Goal: Transaction & Acquisition: Purchase product/service

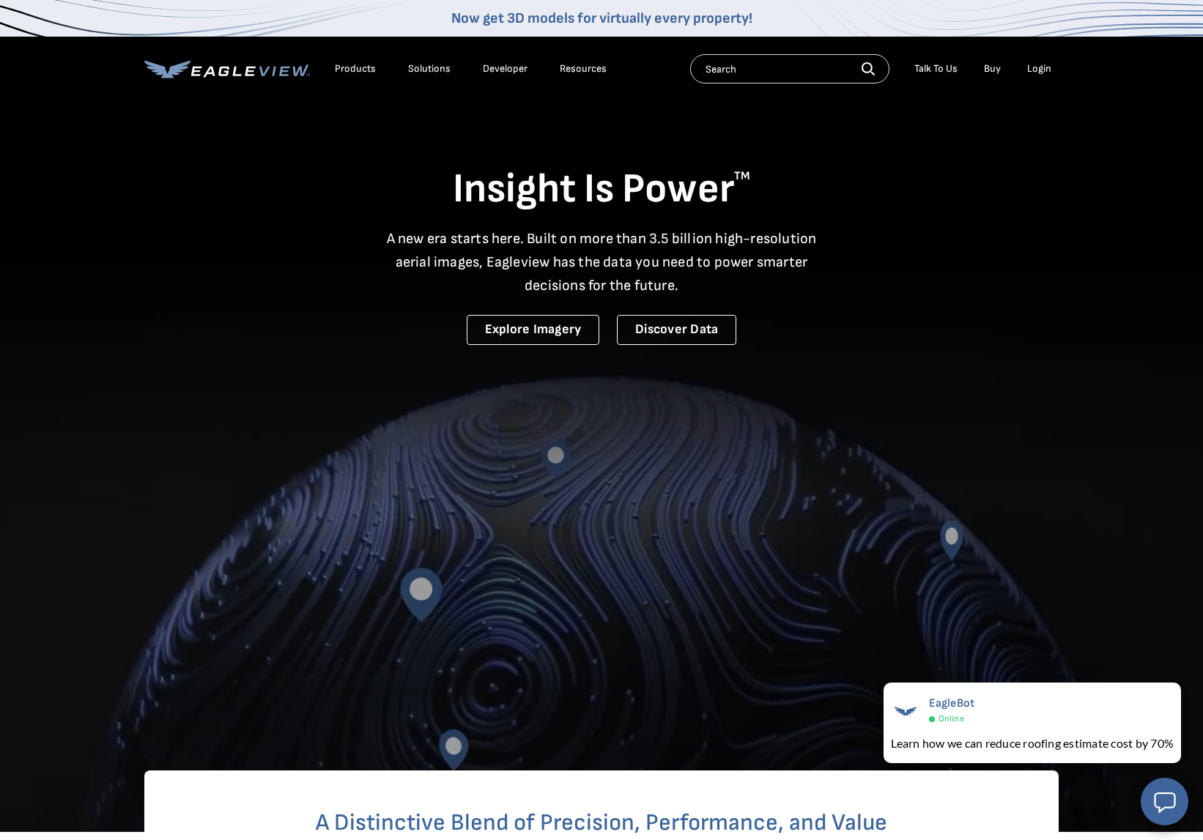
click at [1032, 69] on div "Login" at bounding box center [1039, 68] width 24 height 13
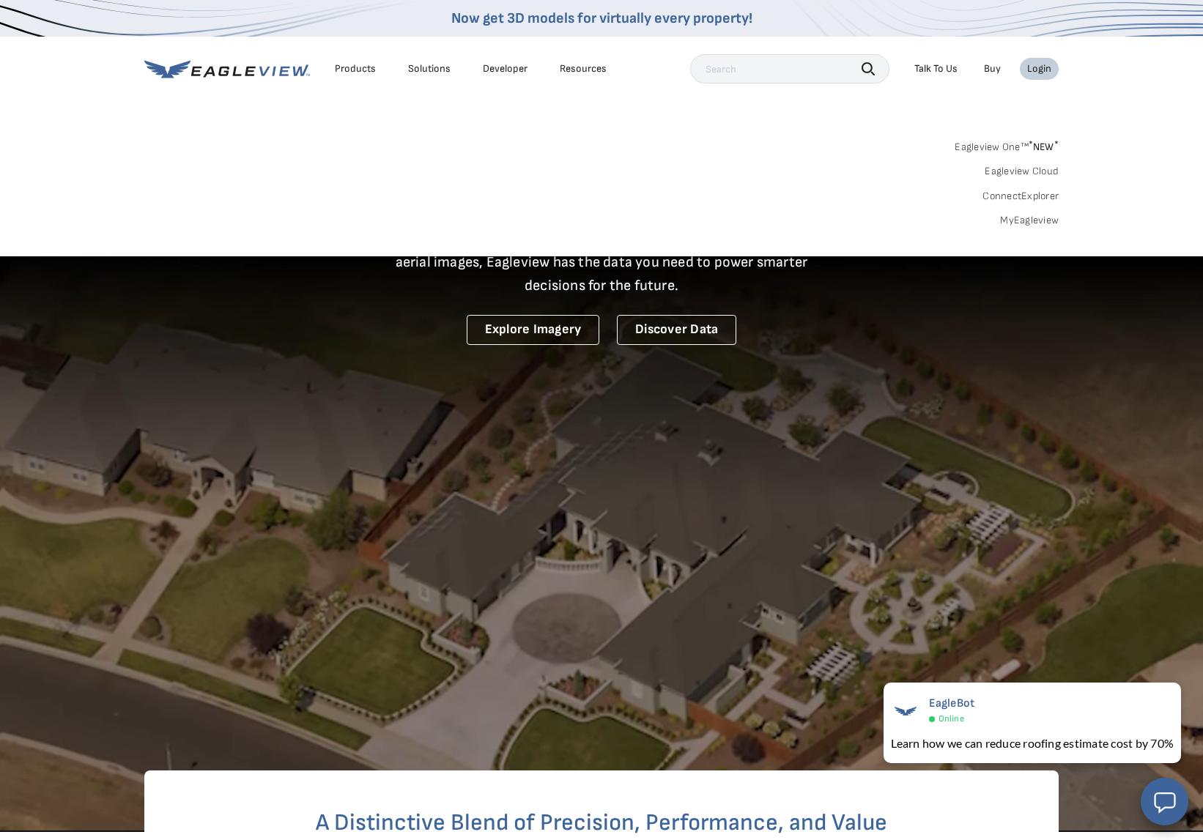
click at [1020, 218] on link "MyEagleview" at bounding box center [1029, 220] width 59 height 13
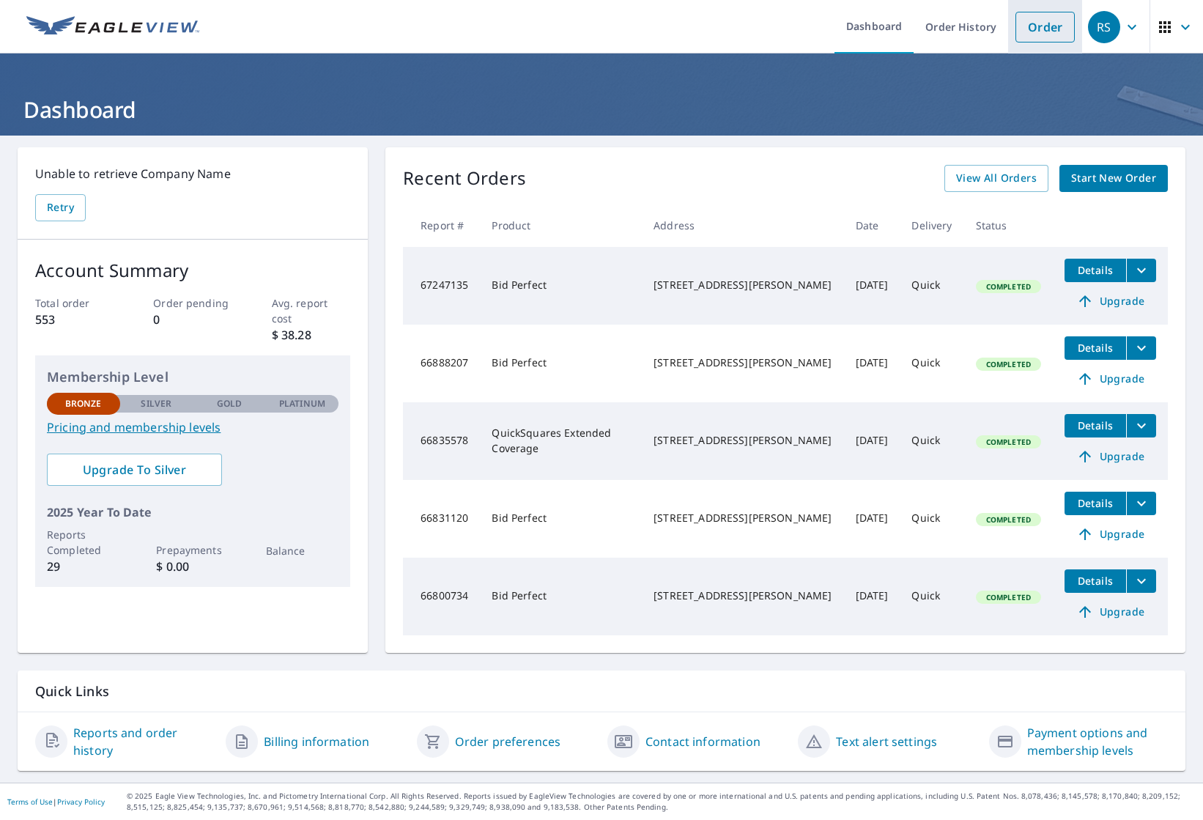
click at [1059, 32] on link "Order" at bounding box center [1044, 27] width 59 height 31
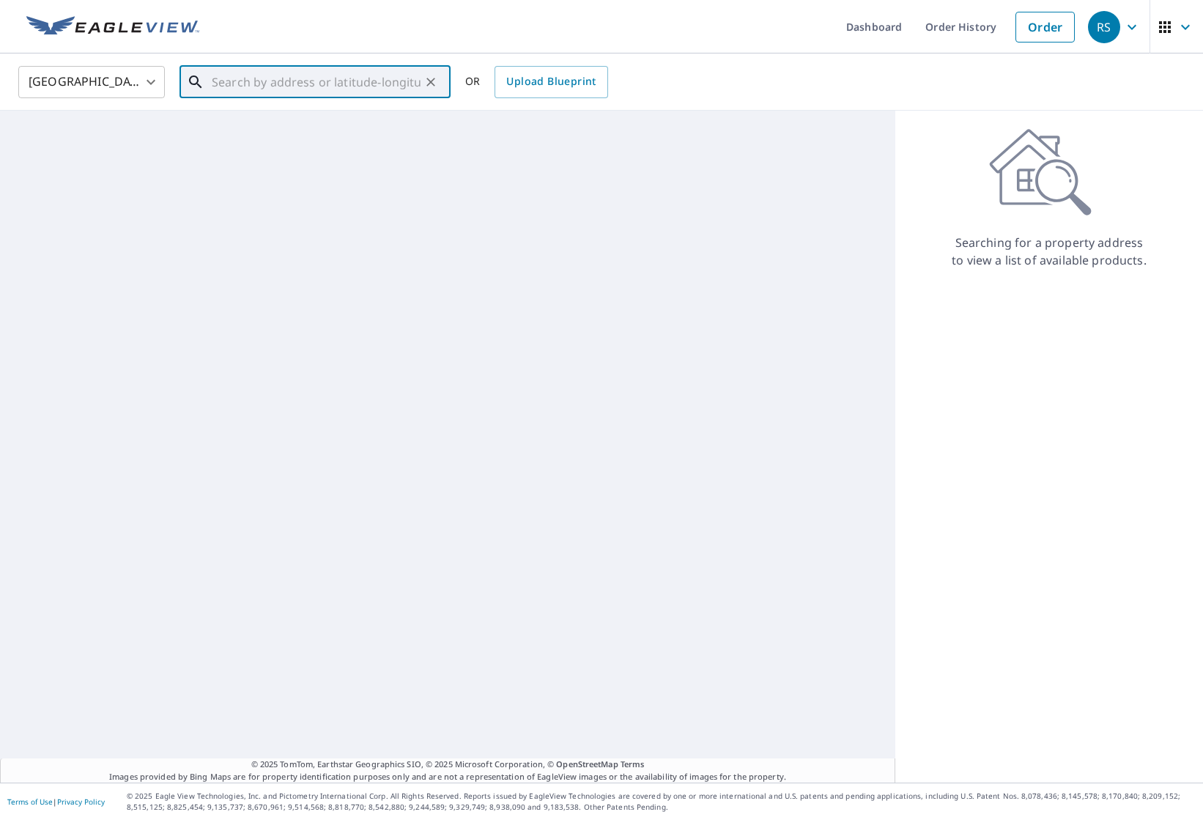
click at [218, 81] on input "text" at bounding box center [316, 82] width 209 height 41
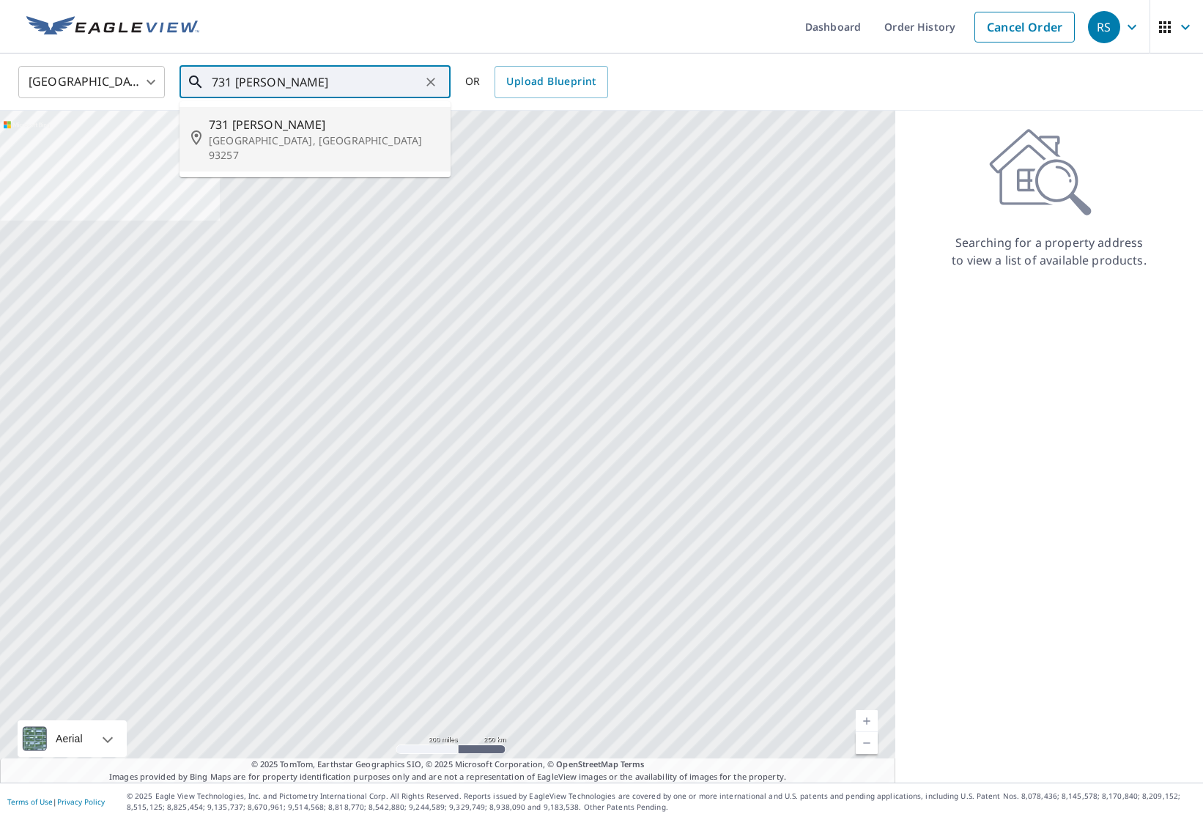
click at [256, 133] on p "[GEOGRAPHIC_DATA], [GEOGRAPHIC_DATA] 93257" at bounding box center [324, 147] width 230 height 29
type input "[STREET_ADDRESS][PERSON_NAME]"
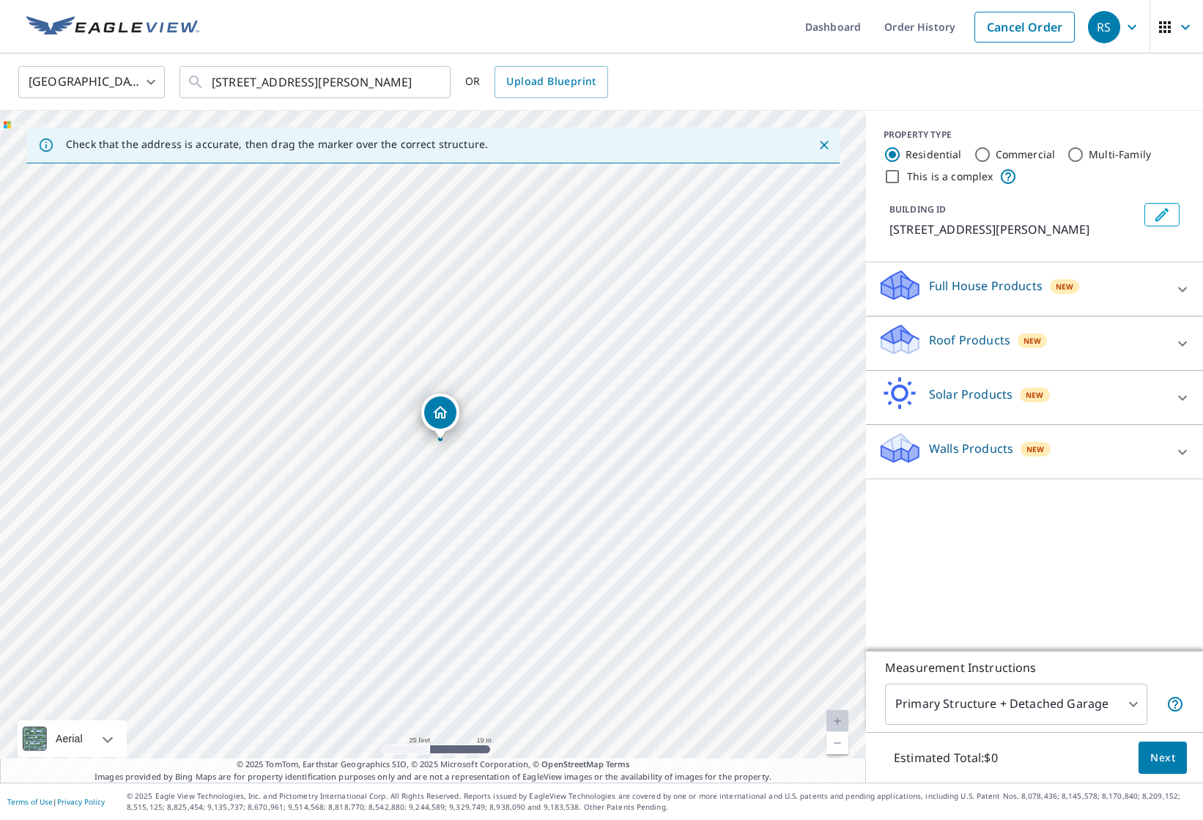
drag, startPoint x: 465, startPoint y: 472, endPoint x: 454, endPoint y: 475, distance: 11.6
click at [469, 468] on div "[STREET_ADDRESS][PERSON_NAME]" at bounding box center [433, 447] width 866 height 672
click at [1175, 345] on icon at bounding box center [1183, 344] width 18 height 18
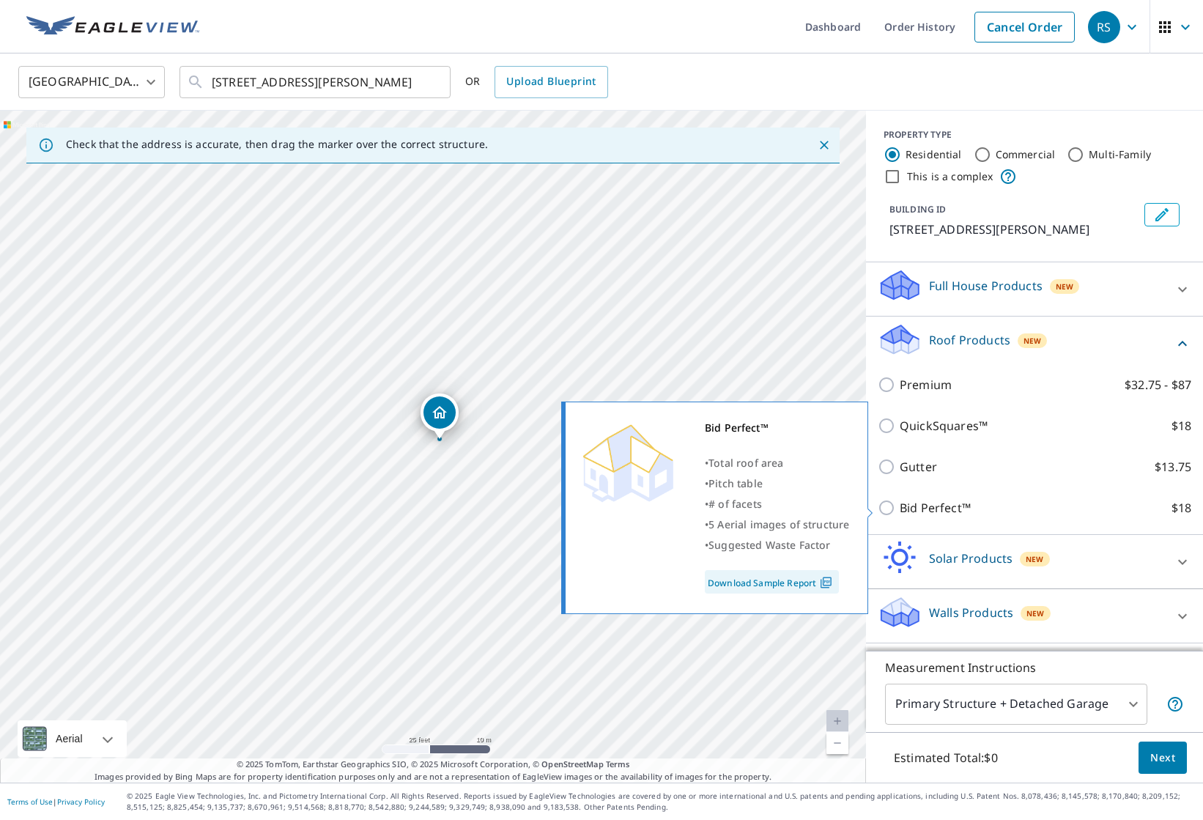
click at [897, 510] on input "Bid Perfect™ $18" at bounding box center [889, 508] width 22 height 18
checkbox input "true"
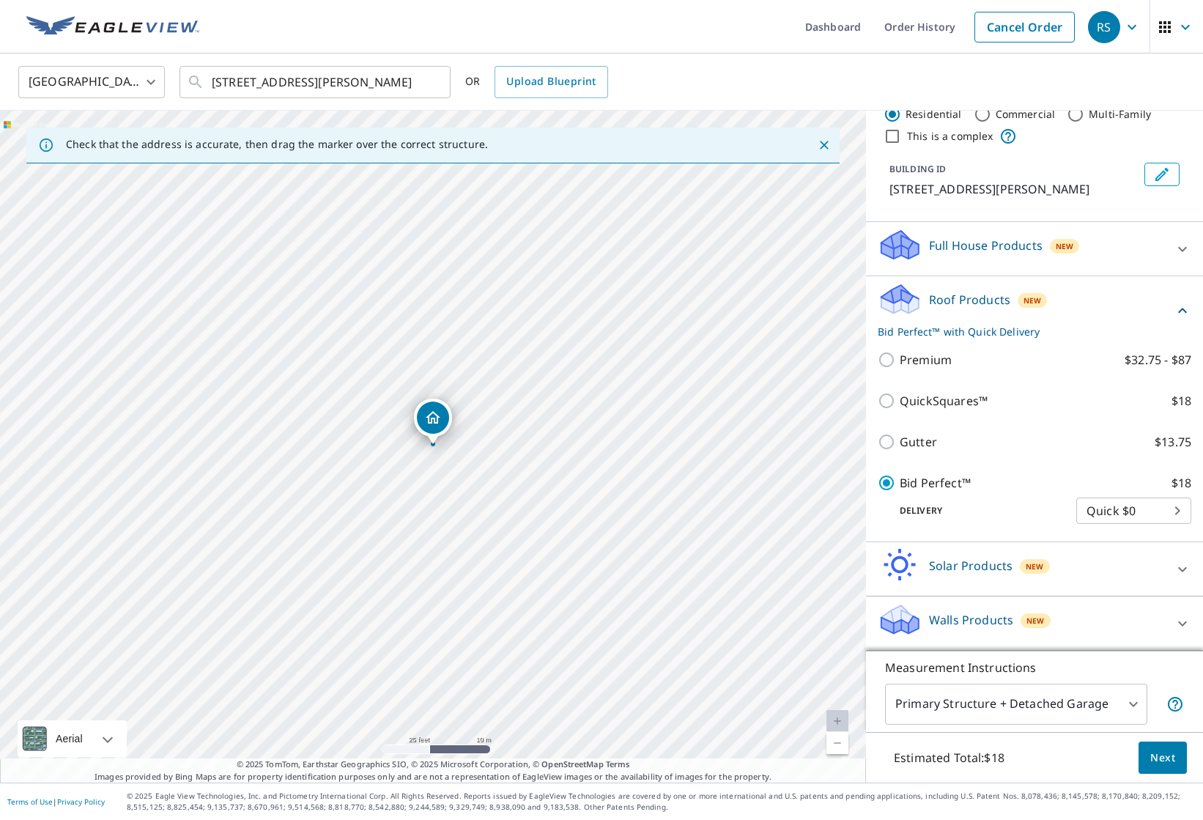
scroll to position [1, 0]
click at [1153, 751] on span "Next" at bounding box center [1162, 758] width 25 height 18
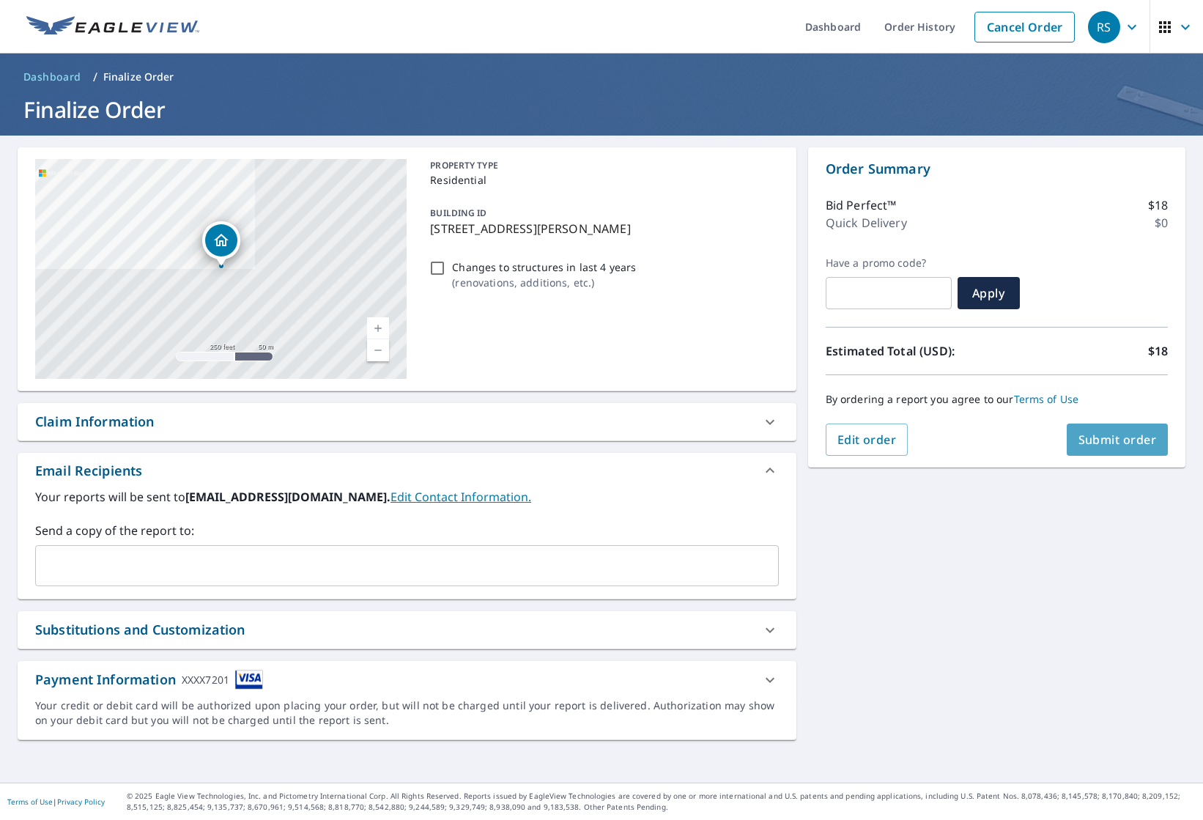
click at [1094, 438] on span "Submit order" at bounding box center [1117, 439] width 78 height 16
checkbox input "true"
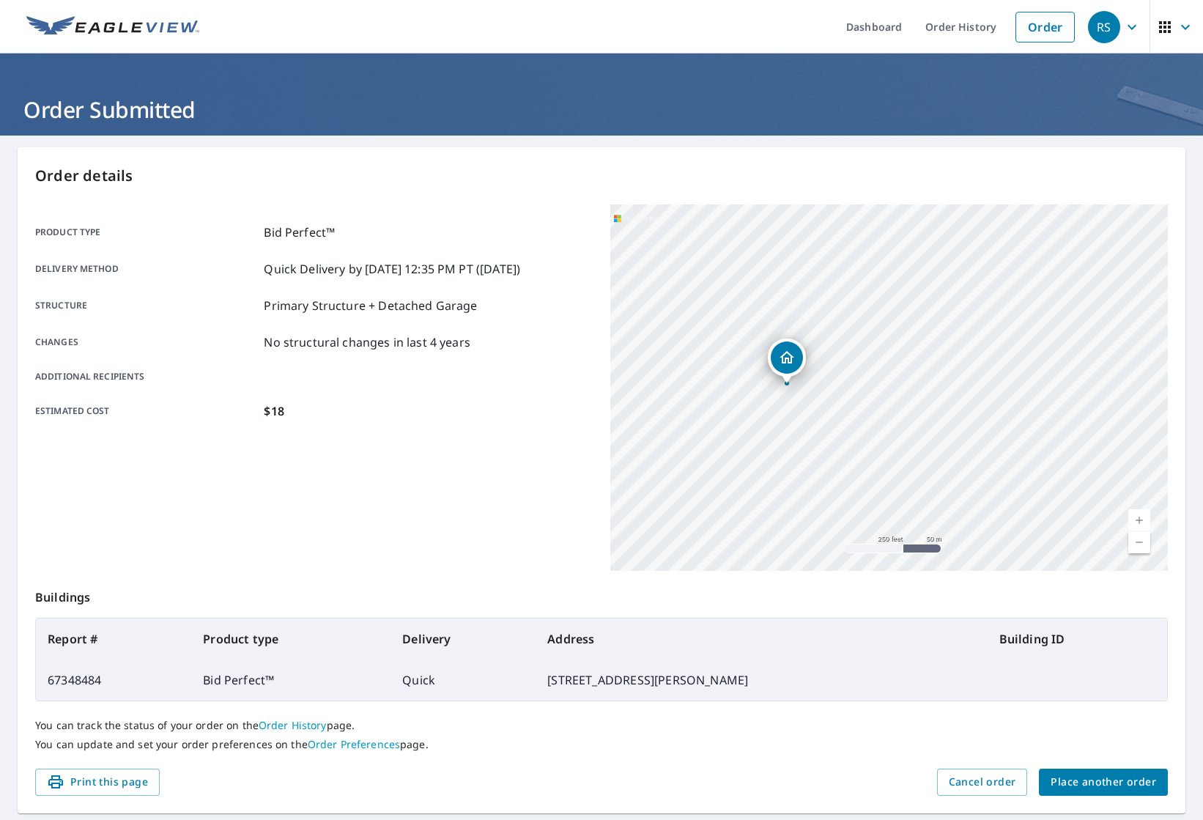
drag, startPoint x: 723, startPoint y: 319, endPoint x: 793, endPoint y: 396, distance: 104.3
click at [791, 399] on div "[STREET_ADDRESS][PERSON_NAME]" at bounding box center [888, 387] width 557 height 366
drag, startPoint x: 780, startPoint y: 382, endPoint x: 818, endPoint y: 379, distance: 37.4
click at [818, 379] on div "[STREET_ADDRESS][PERSON_NAME]" at bounding box center [888, 387] width 557 height 366
